Goal: Check status: Check status

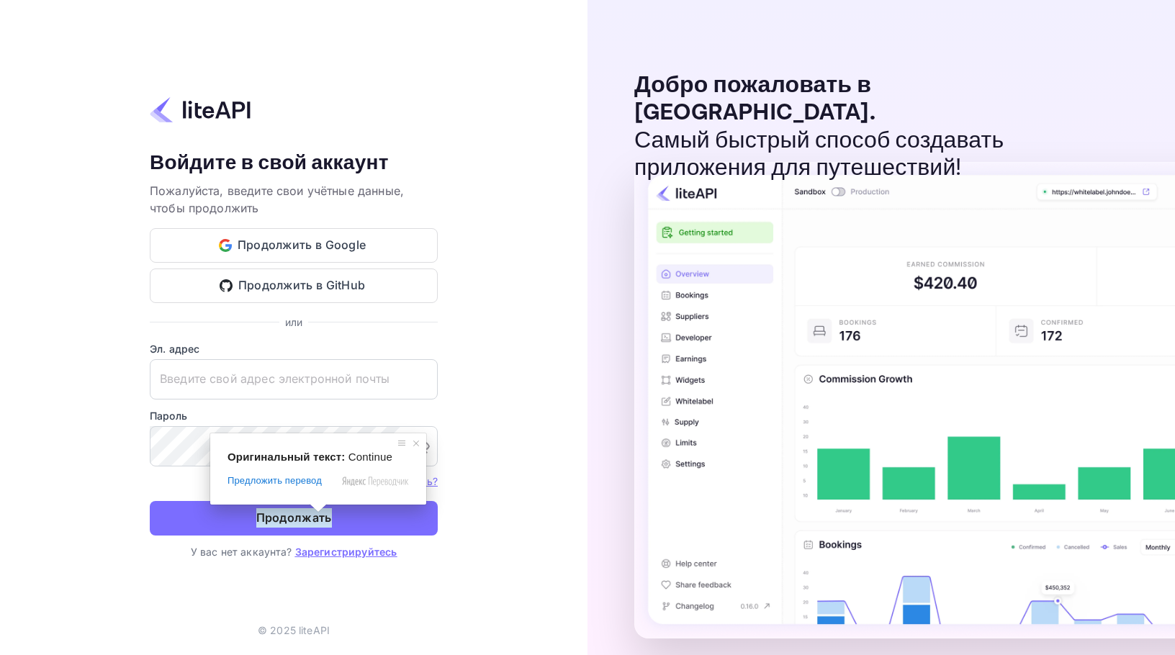
type input "[EMAIL_ADDRESS][DOMAIN_NAME]"
drag, startPoint x: 0, startPoint y: 0, endPoint x: 318, endPoint y: 510, distance: 601.0
click at [318, 510] on span at bounding box center [318, 508] width 19 height 9
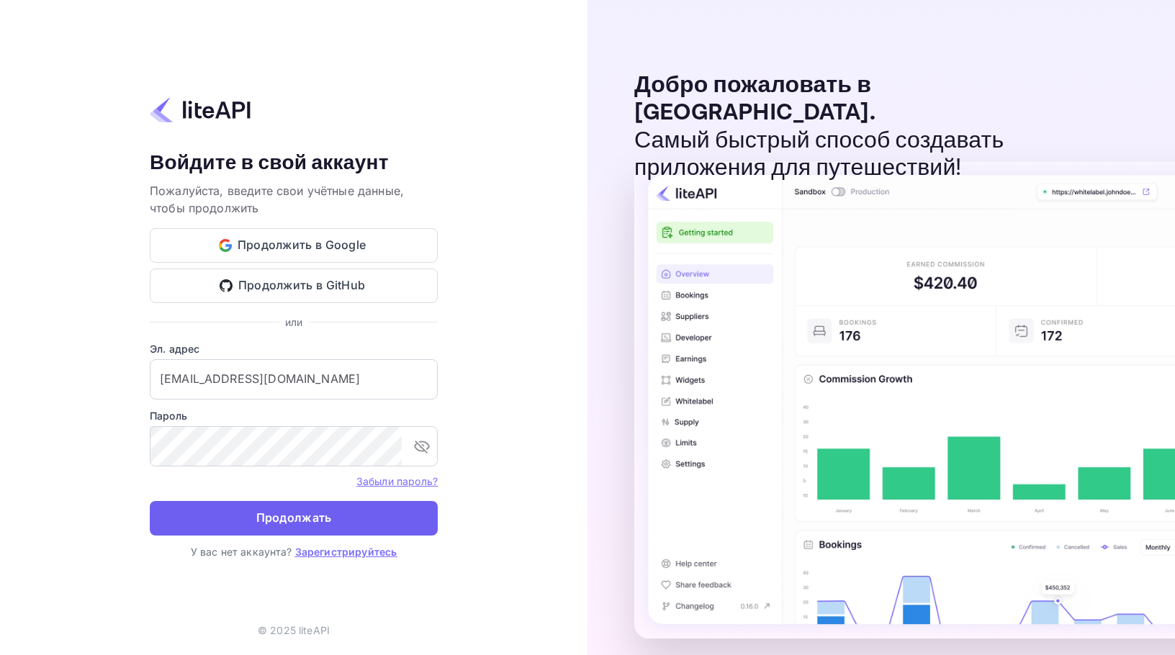
click at [337, 521] on button "Продолжать" at bounding box center [294, 518] width 288 height 35
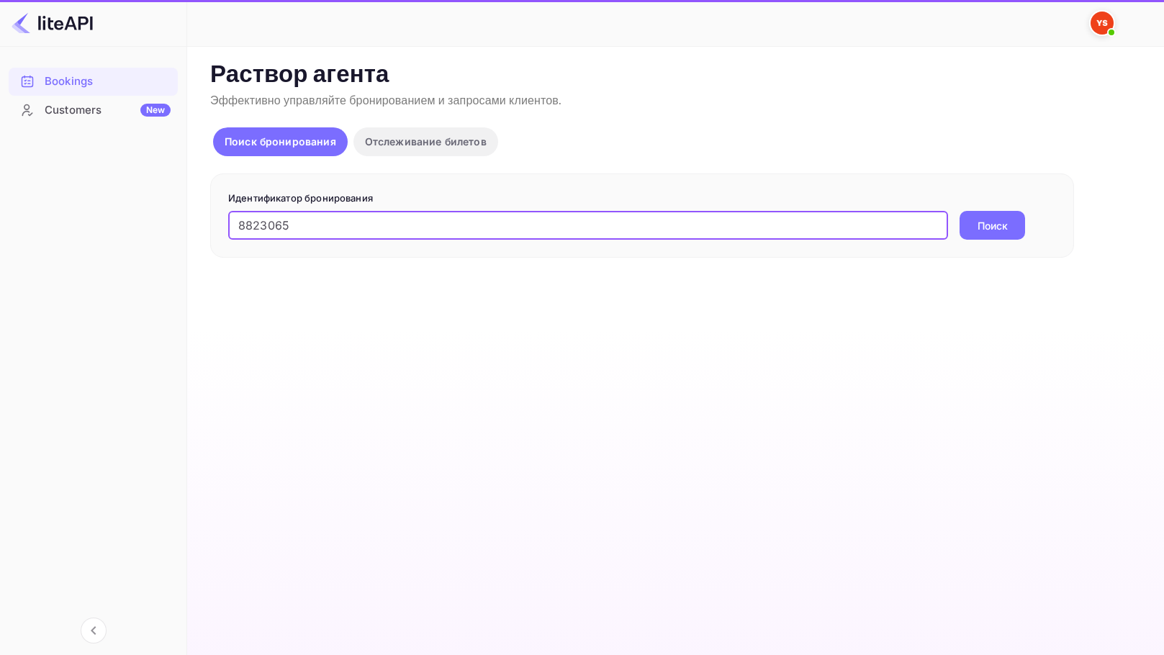
type input "8823065"
click at [960, 211] on button "Поиск" at bounding box center [993, 225] width 66 height 29
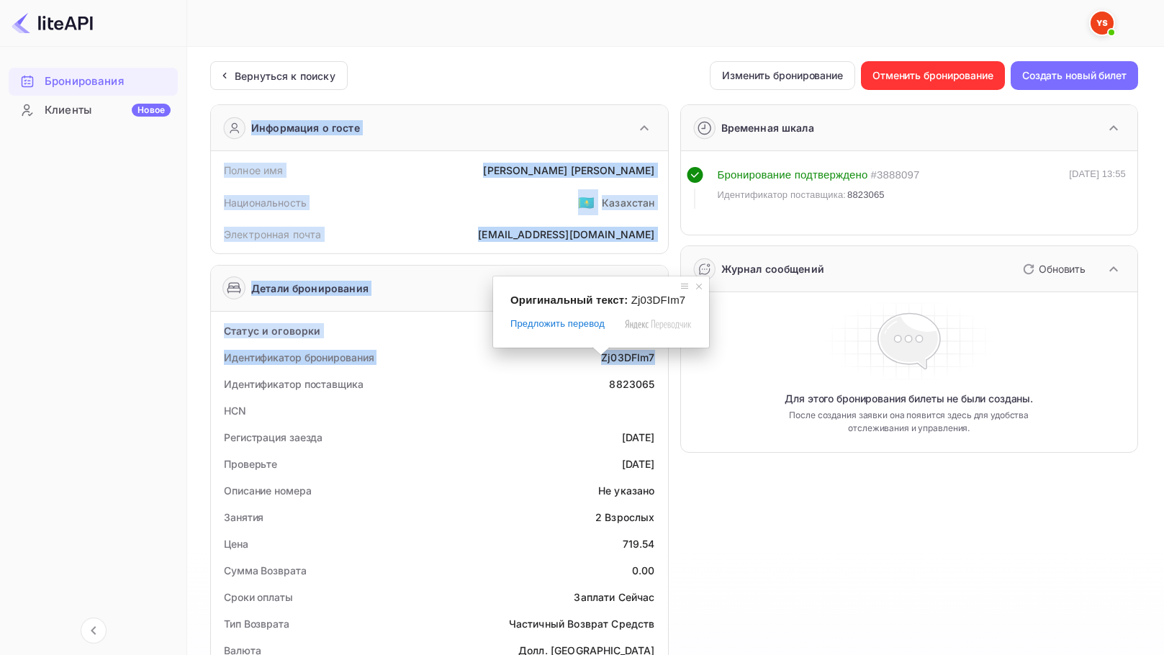
drag, startPoint x: 600, startPoint y: 354, endPoint x: 655, endPoint y: 363, distance: 55.4
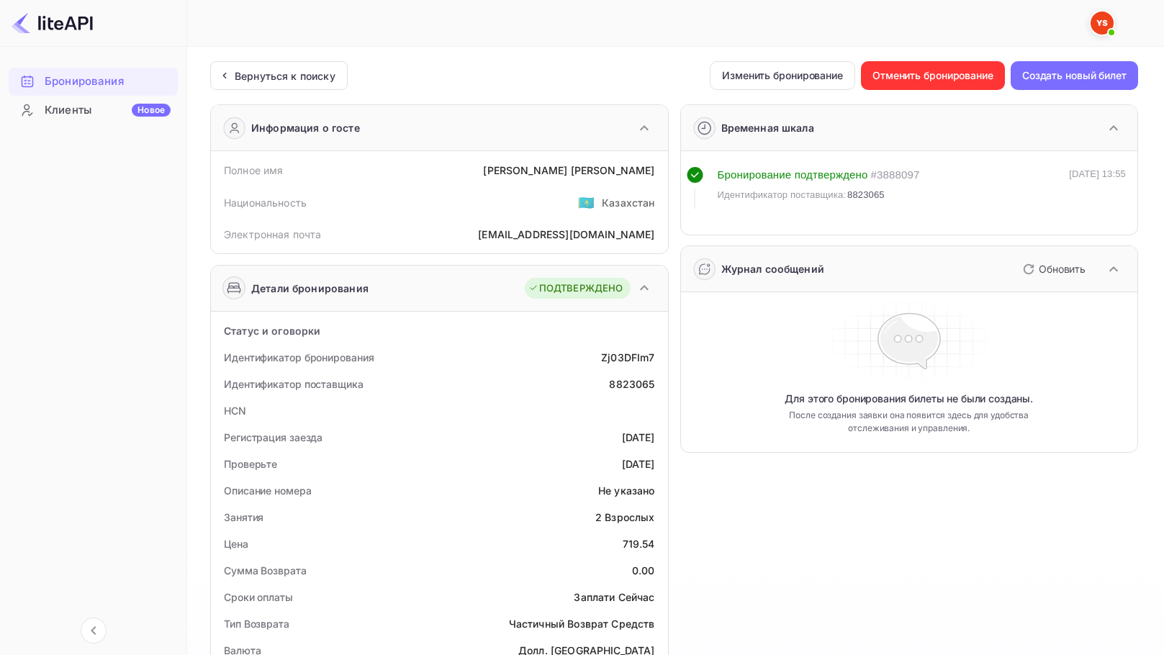
drag, startPoint x: 487, startPoint y: 382, endPoint x: 495, endPoint y: 382, distance: 8.0
click at [489, 382] on div "Идентификатор поставщика 8823065" at bounding box center [440, 384] width 446 height 27
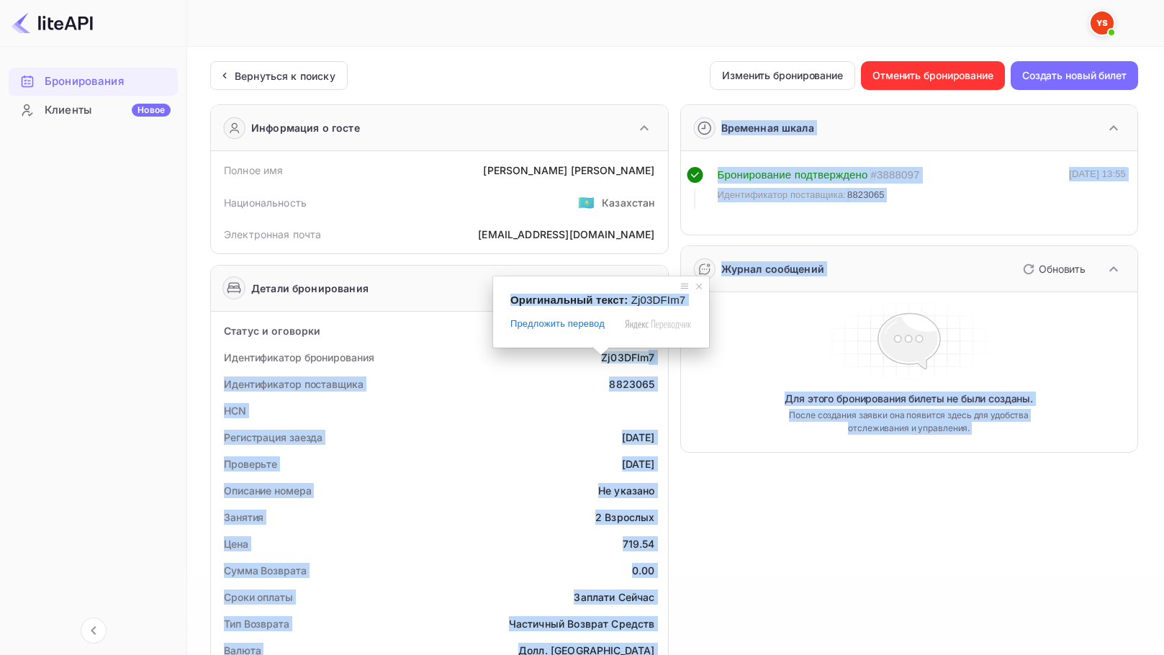
drag, startPoint x: 603, startPoint y: 353, endPoint x: 651, endPoint y: 360, distance: 48.8
click at [651, 360] on ya-tr-span "Zj03DFIm7" at bounding box center [627, 357] width 53 height 12
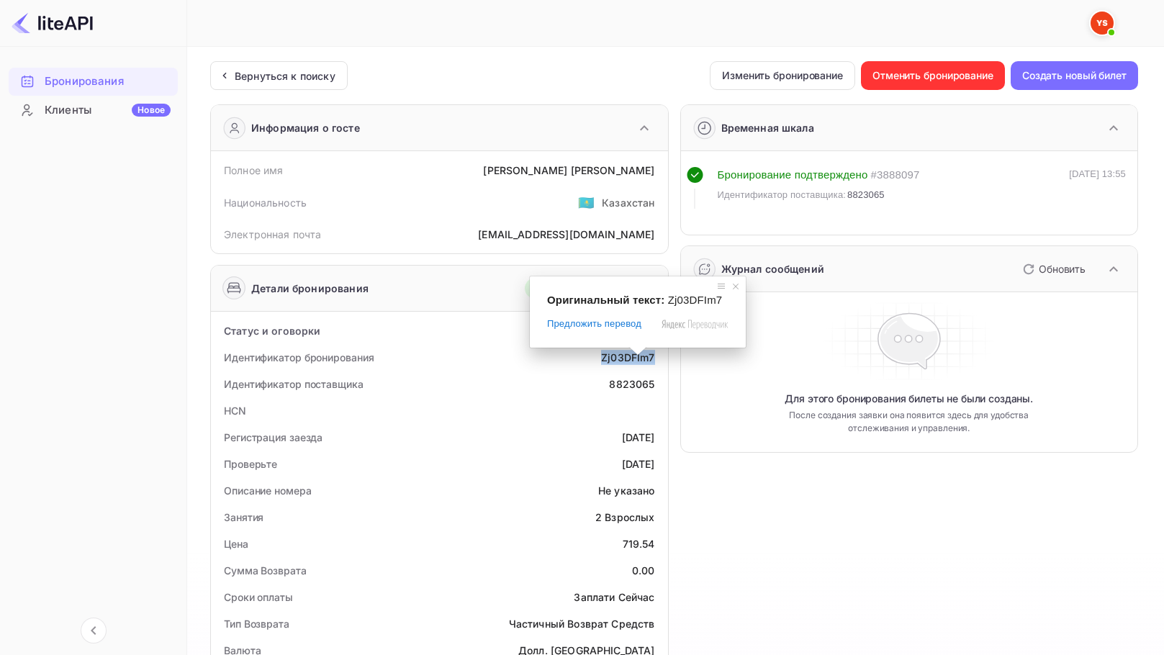
drag, startPoint x: 662, startPoint y: 359, endPoint x: 604, endPoint y: 358, distance: 57.6
click at [604, 358] on div "Идентификатор бронирования Zj03DFIm7" at bounding box center [440, 357] width 446 height 27
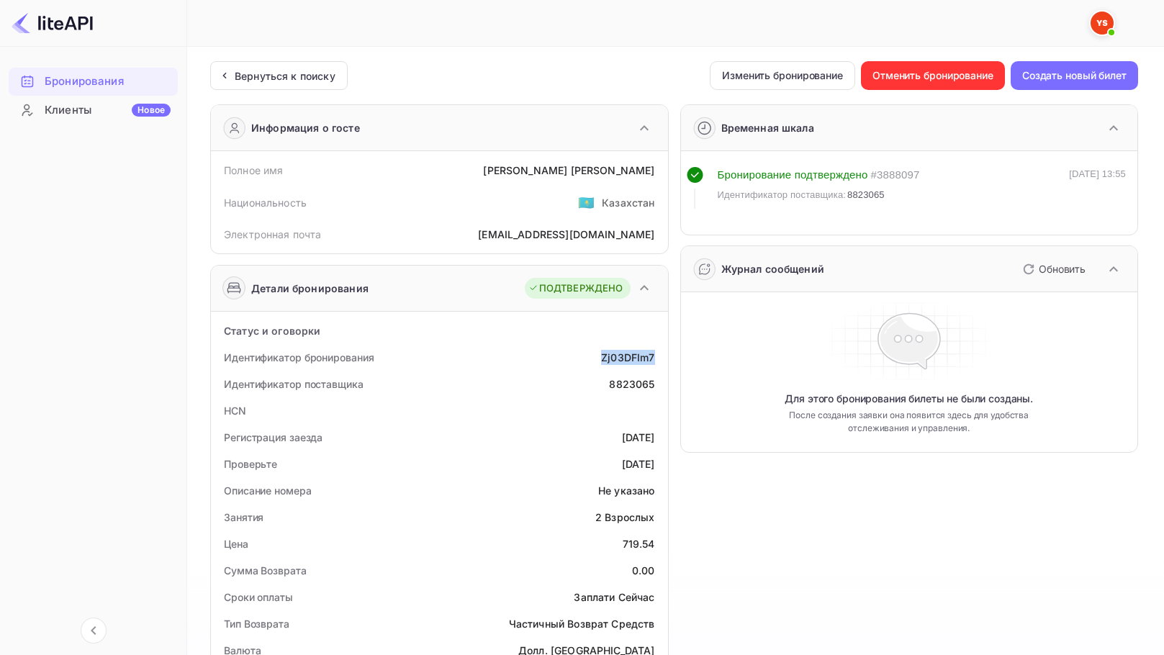
copy ya-tr-span "Zj03DFIm7"
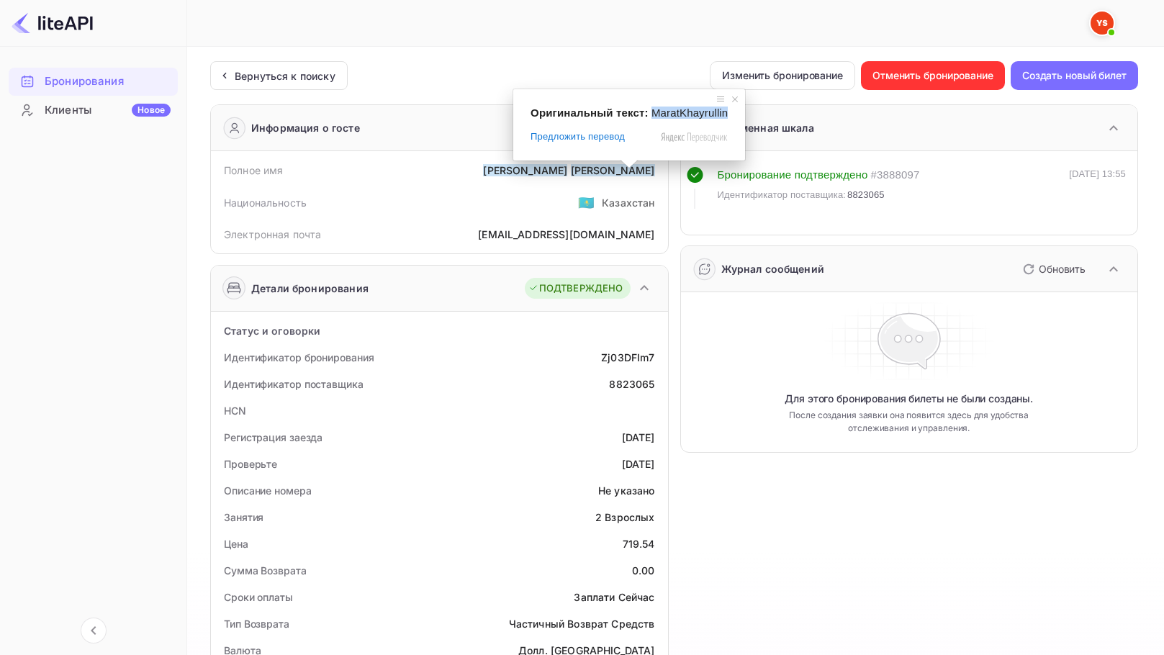
drag, startPoint x: 648, startPoint y: 113, endPoint x: 725, endPoint y: 116, distance: 77.1
click at [725, 116] on div "Оригинальный текст: MaratKhayrullin Предложить перевод Отправить Спасибо, перев…" at bounding box center [629, 124] width 232 height 71
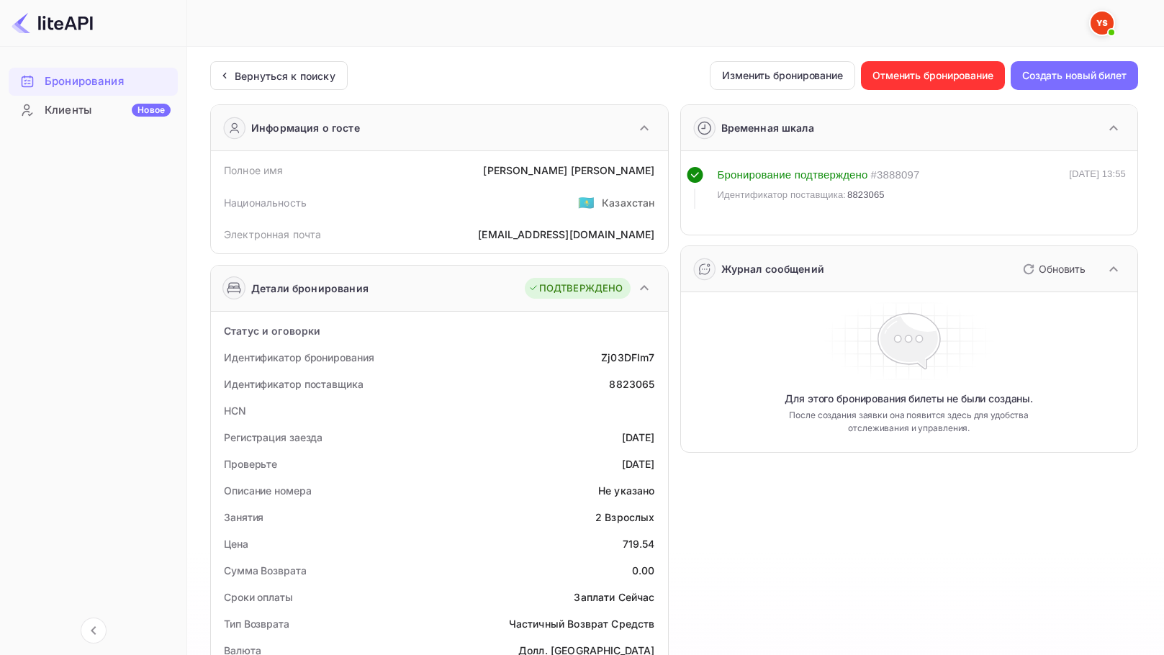
copy span "MaratKhayrullin"
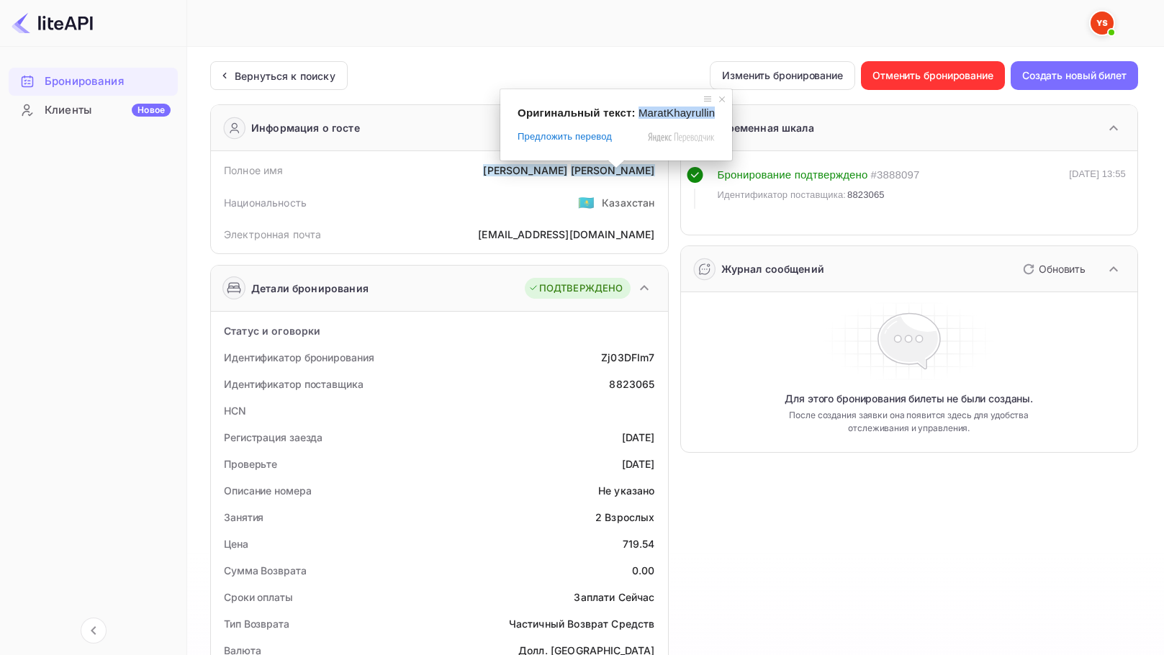
drag, startPoint x: 638, startPoint y: 112, endPoint x: 711, endPoint y: 118, distance: 73.0
click at [711, 118] on span "MaratKhayrullin" at bounding box center [677, 113] width 76 height 12
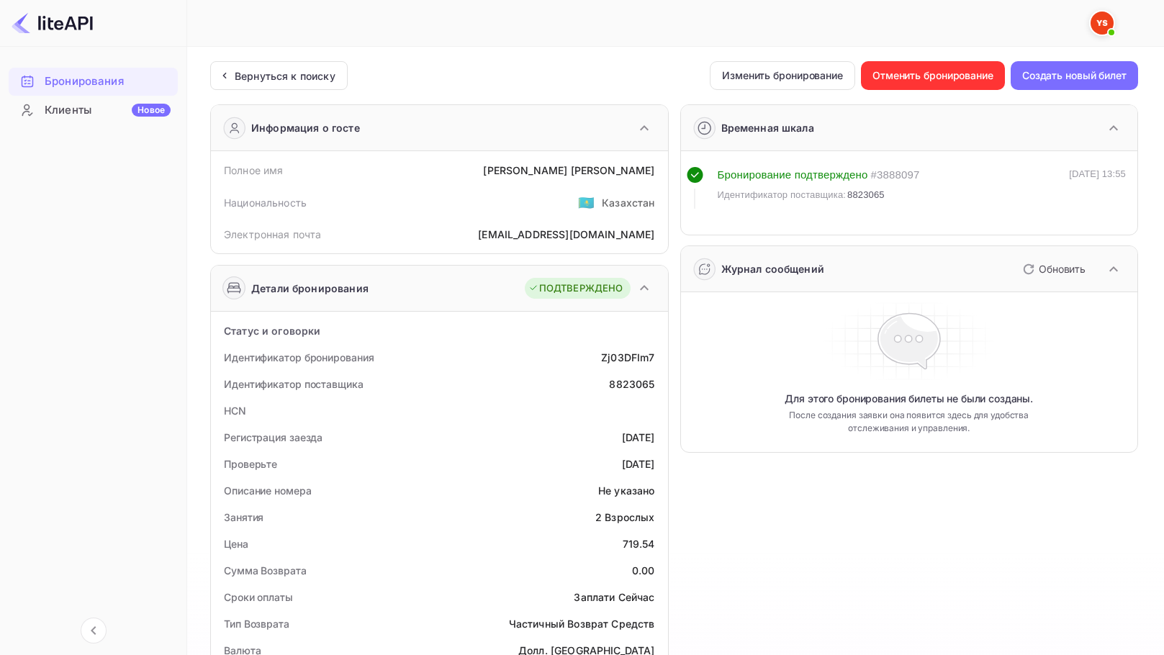
copy span "MaratKhayrullin"
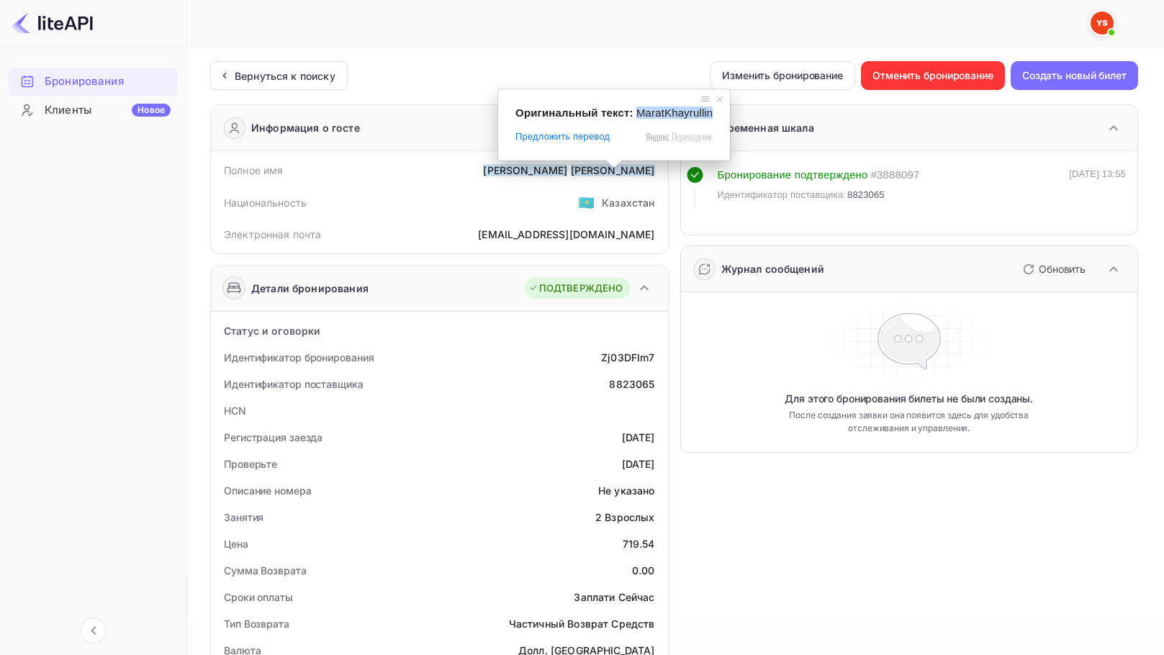
drag, startPoint x: 634, startPoint y: 113, endPoint x: 713, endPoint y: 116, distance: 78.5
click at [713, 116] on div "Оригинальный текст: MaratKhayrullin Предложить перевод Отправить Спасибо, перев…" at bounding box center [614, 124] width 232 height 71
copy span "MaratKhayrullin"
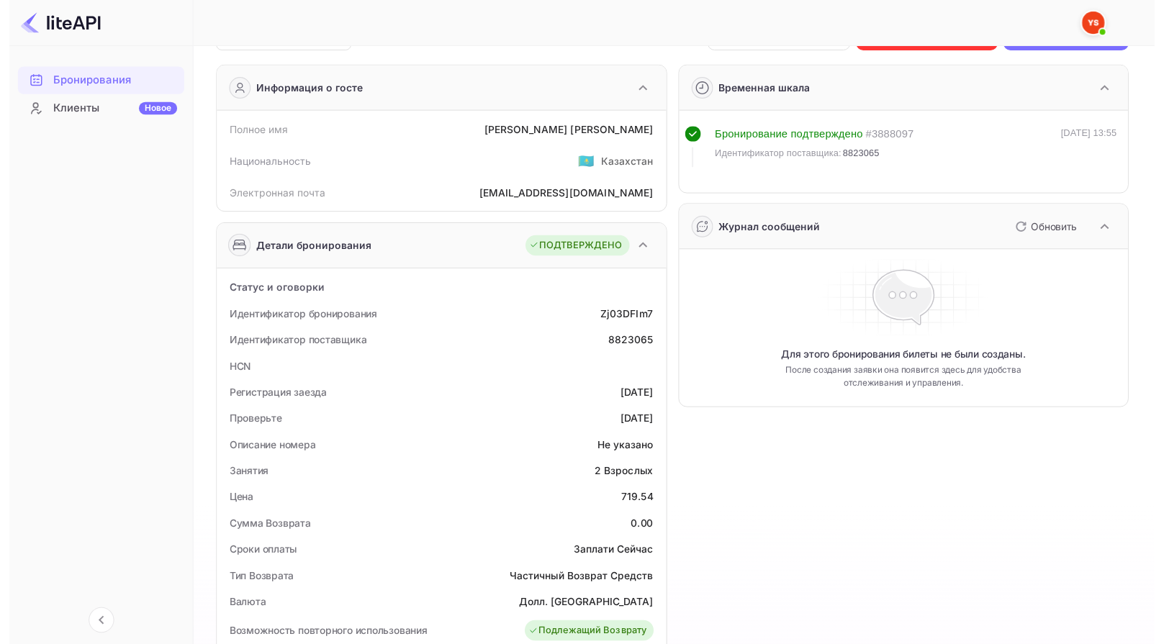
scroll to position [72, 0]
